Goal: Transaction & Acquisition: Purchase product/service

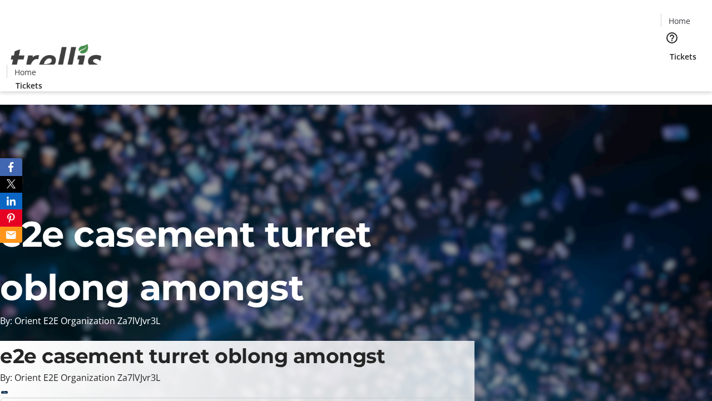
click at [670, 51] on span "Tickets" at bounding box center [683, 57] width 27 height 12
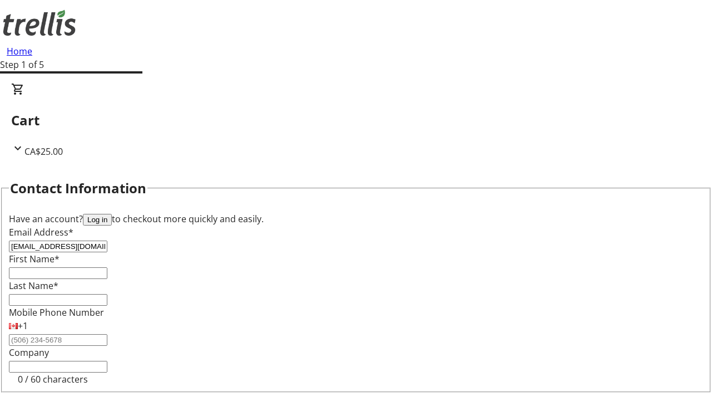
type input "[EMAIL_ADDRESS][DOMAIN_NAME]"
type input "[PERSON_NAME]"
type input "Ernser"
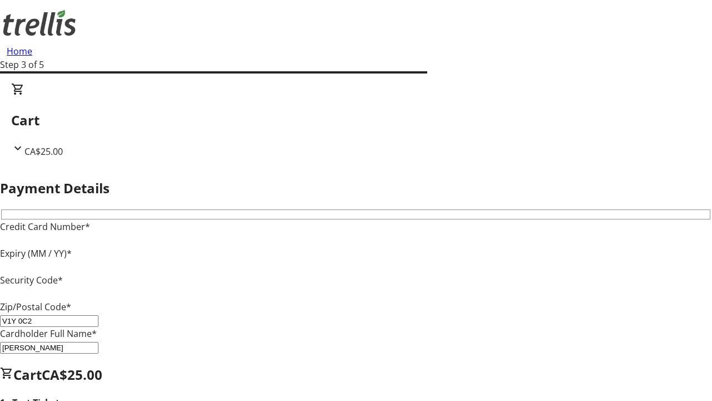
type input "V1Y 0C2"
